Goal: Navigation & Orientation: Find specific page/section

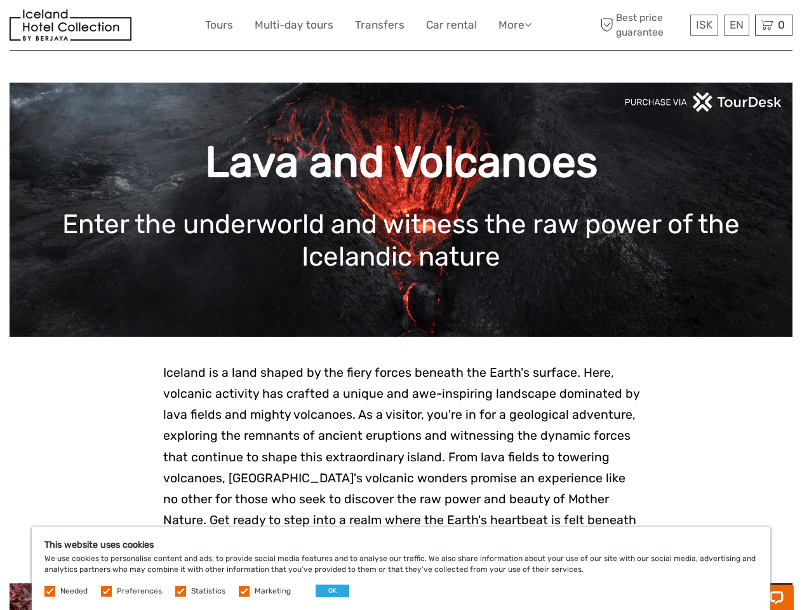
click at [514, 25] on link "More" at bounding box center [515, 25] width 33 height 18
click at [529, 24] on icon at bounding box center [528, 24] width 7 height 11
click at [704, 25] on span "ISK" at bounding box center [704, 24] width 17 height 13
click at [736, 25] on div "EN English Español Deutsch" at bounding box center [736, 25] width 25 height 21
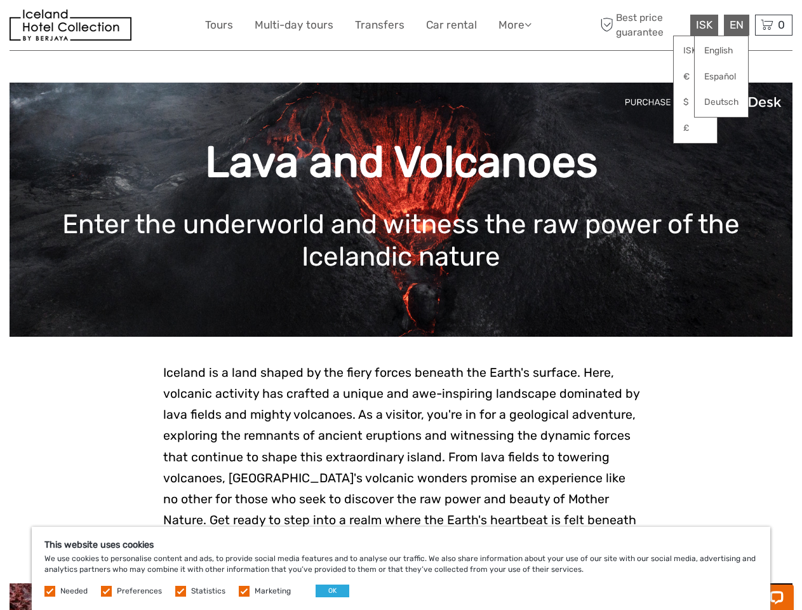
click at [774, 25] on div "0 Items Total 0 ISK Checkout The shopping cart is empty." at bounding box center [773, 25] width 37 height 21
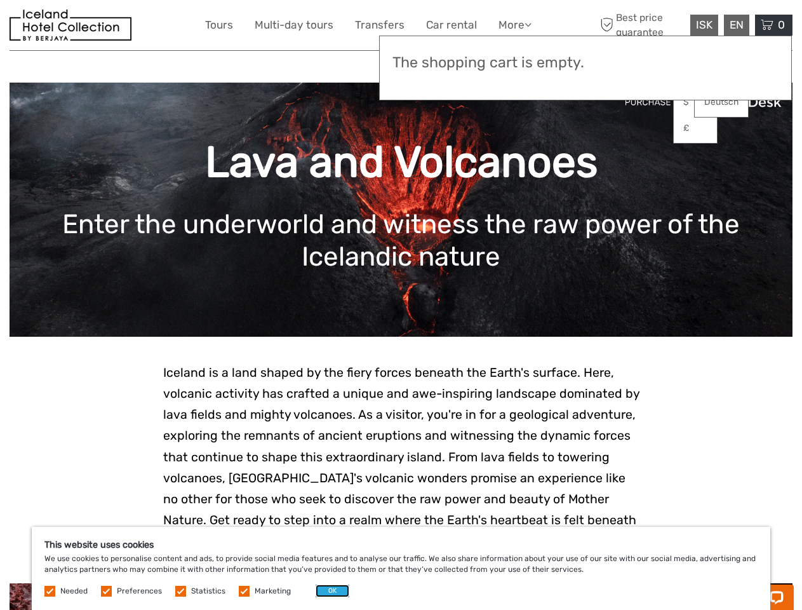
click at [327, 591] on button "OK" at bounding box center [333, 591] width 34 height 13
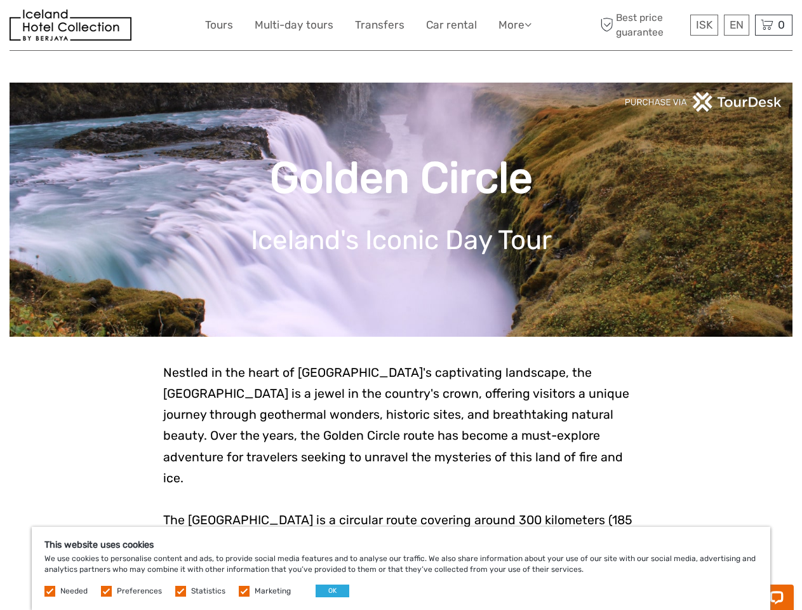
click at [514, 25] on link "More" at bounding box center [515, 25] width 33 height 18
click at [529, 24] on icon at bounding box center [528, 24] width 7 height 11
click at [704, 25] on span "ISK" at bounding box center [704, 24] width 17 height 13
click at [736, 25] on div "EN English Español Deutsch" at bounding box center [736, 25] width 25 height 21
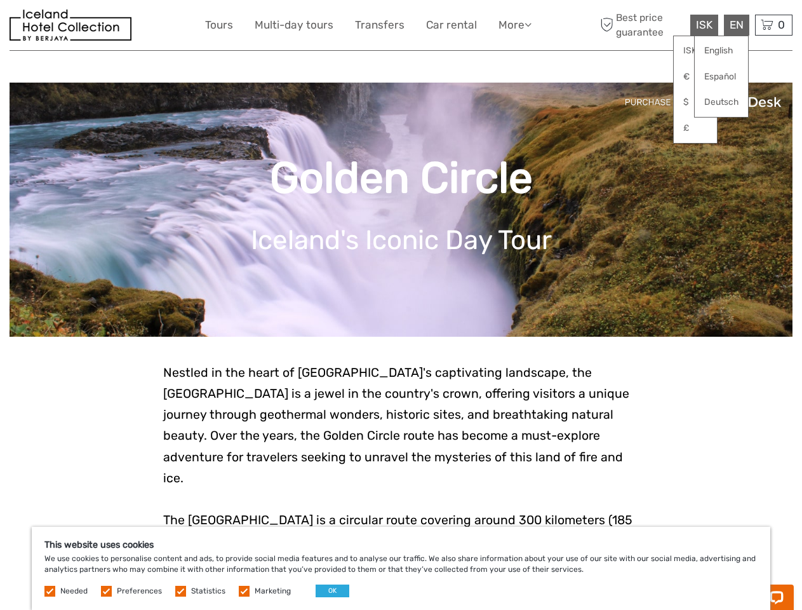
click at [774, 25] on div "0 Items Total 0 ISK Checkout The shopping cart is empty." at bounding box center [773, 25] width 37 height 21
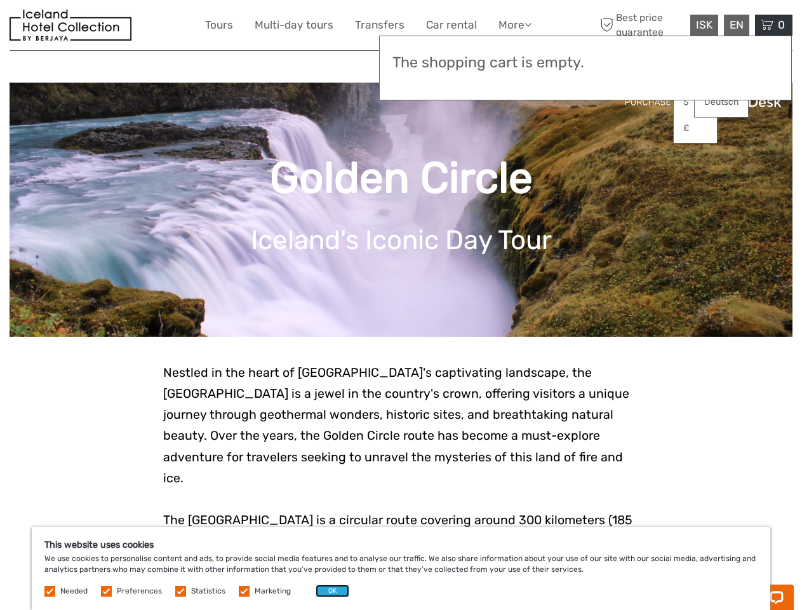
click at [327, 591] on button "OK" at bounding box center [333, 591] width 34 height 13
